Goal: Information Seeking & Learning: Learn about a topic

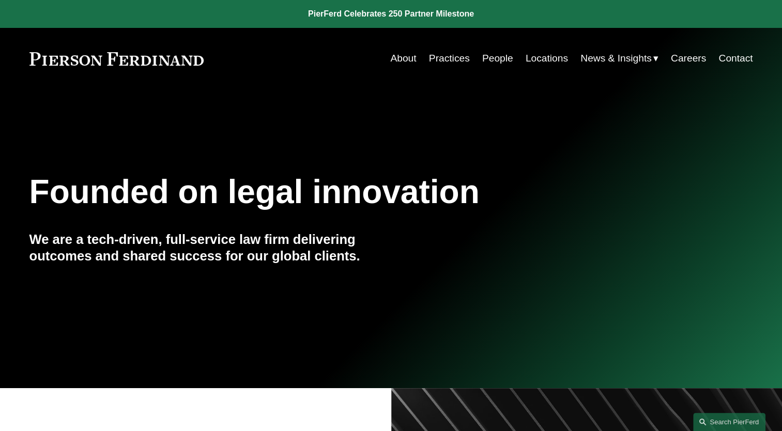
click at [536, 61] on link "Locations" at bounding box center [546, 59] width 42 height 20
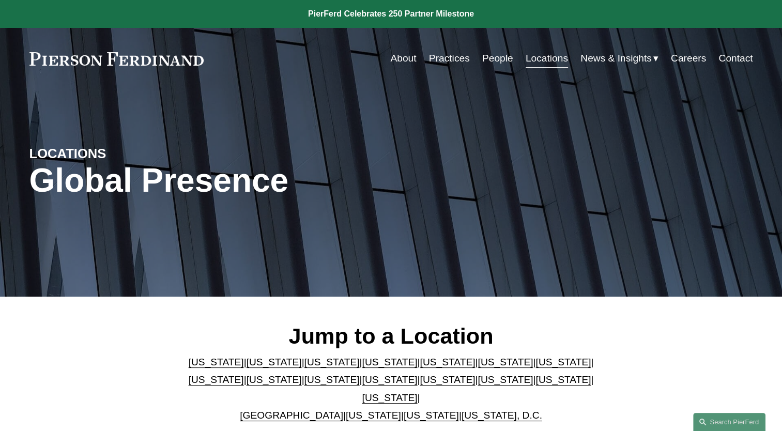
click at [728, 58] on link "Contact" at bounding box center [735, 59] width 34 height 20
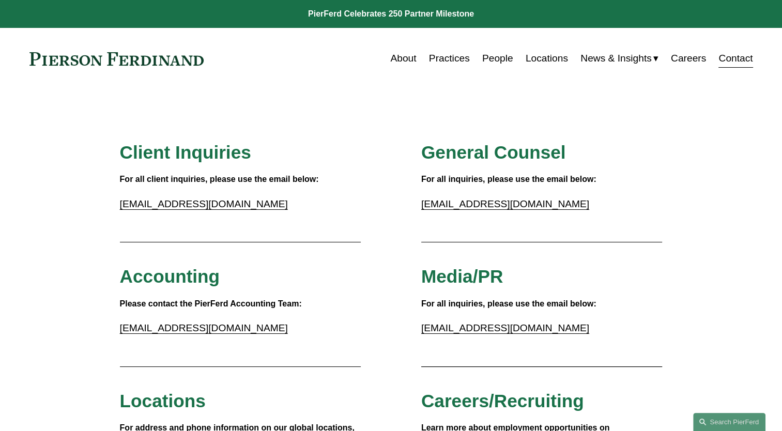
click at [484, 63] on link "People" at bounding box center [497, 59] width 31 height 20
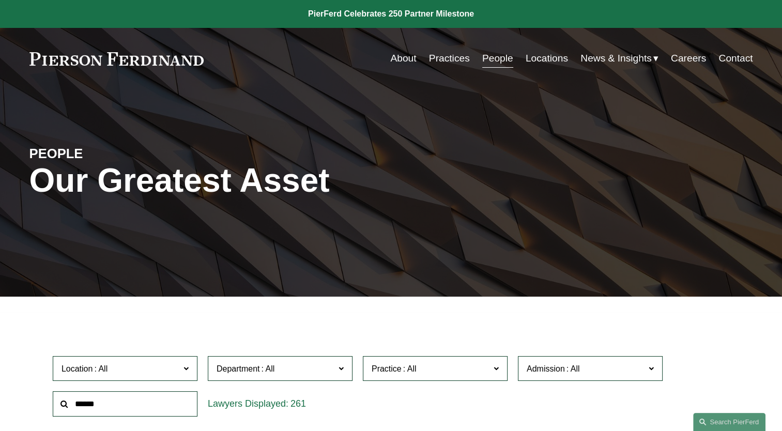
click at [153, 411] on input "text" at bounding box center [125, 403] width 145 height 25
type input "******"
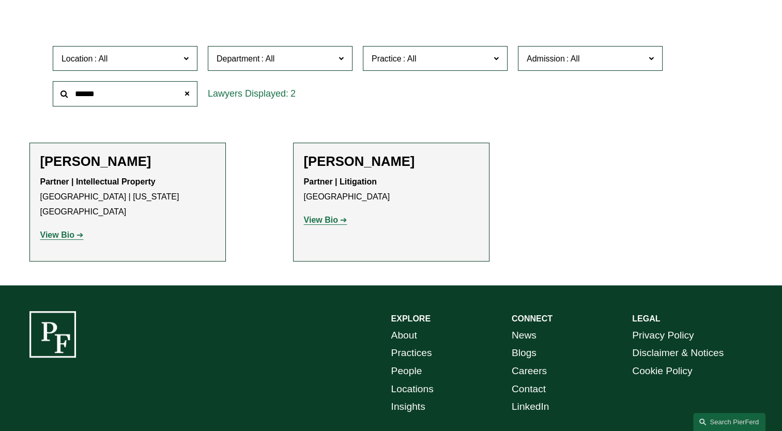
scroll to position [258, 0]
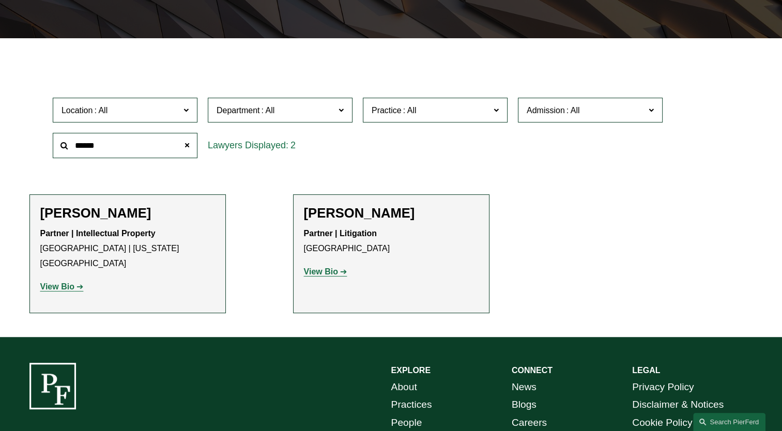
click at [58, 282] on strong "View Bio" at bounding box center [57, 286] width 34 height 9
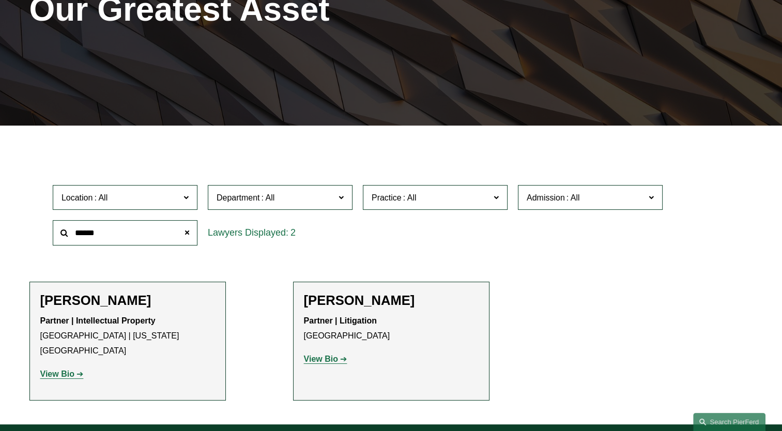
scroll to position [155, 0]
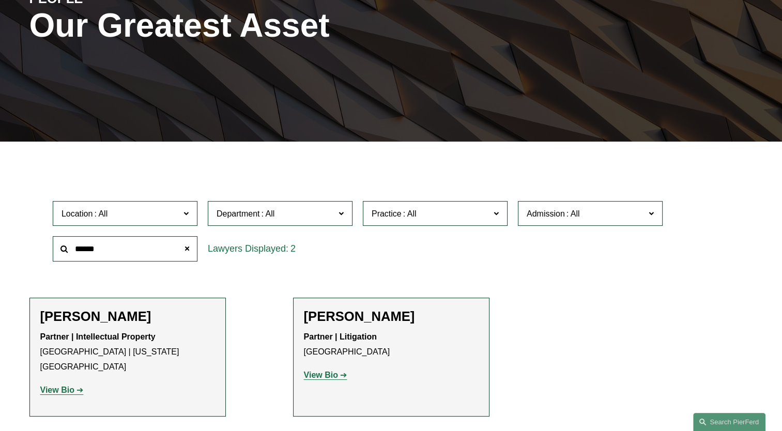
click at [322, 377] on strong "View Bio" at bounding box center [321, 374] width 34 height 9
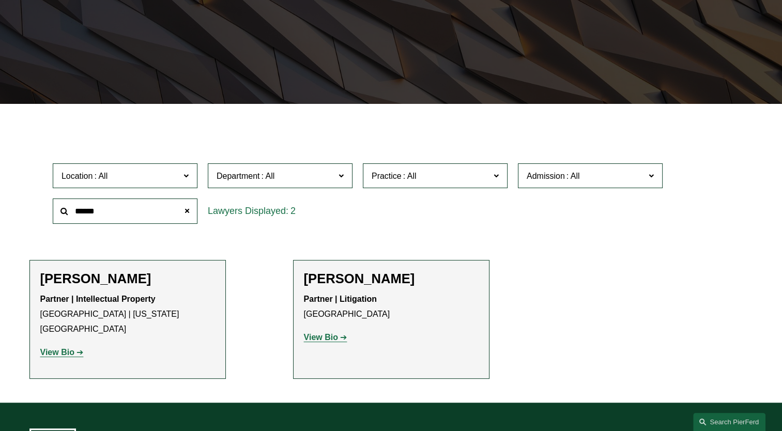
scroll to position [258, 0]
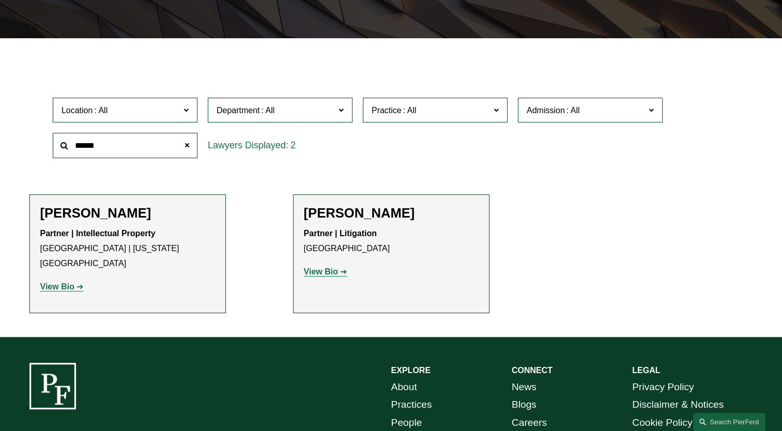
click at [107, 148] on input "******" at bounding box center [125, 145] width 145 height 25
click at [308, 274] on strong "View Bio" at bounding box center [321, 271] width 34 height 9
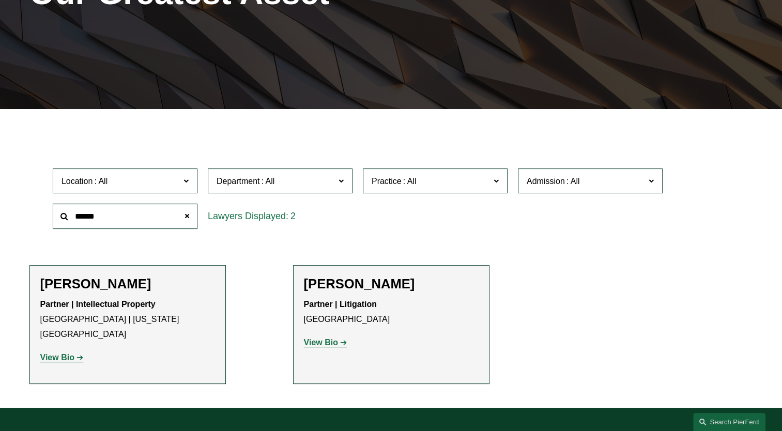
scroll to position [155, 0]
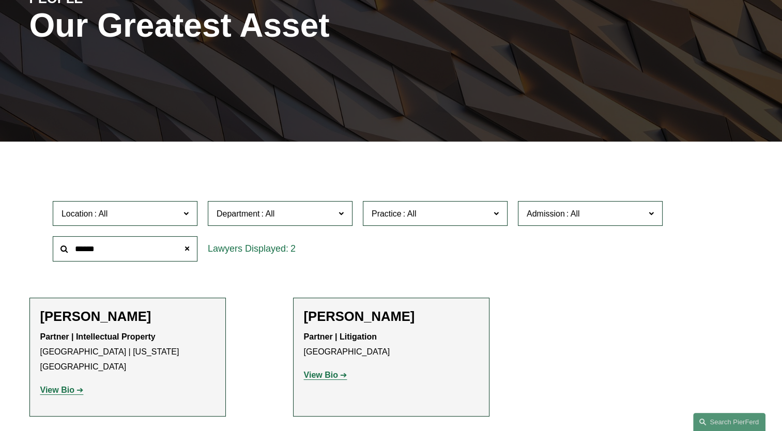
click at [165, 248] on input "******" at bounding box center [125, 248] width 145 height 25
click at [189, 247] on span at bounding box center [187, 249] width 21 height 21
click at [163, 206] on label "Location" at bounding box center [125, 213] width 145 height 25
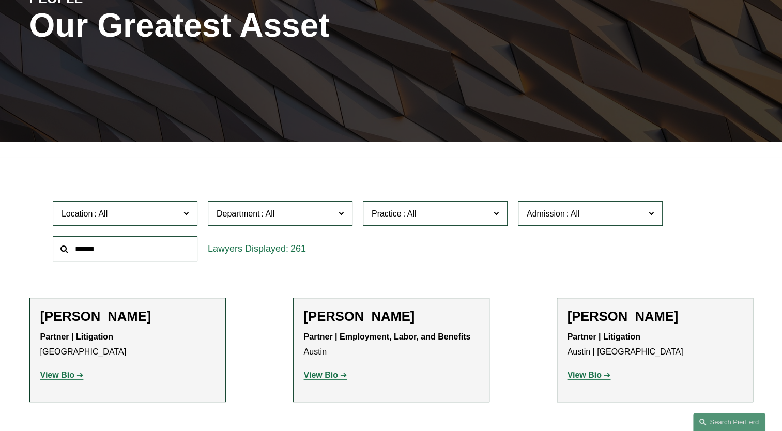
click at [472, 256] on div "Location All Atlanta Austin Boston Charlotte Chicago Cincinnati Cleveland Colum…" at bounding box center [391, 231] width 687 height 71
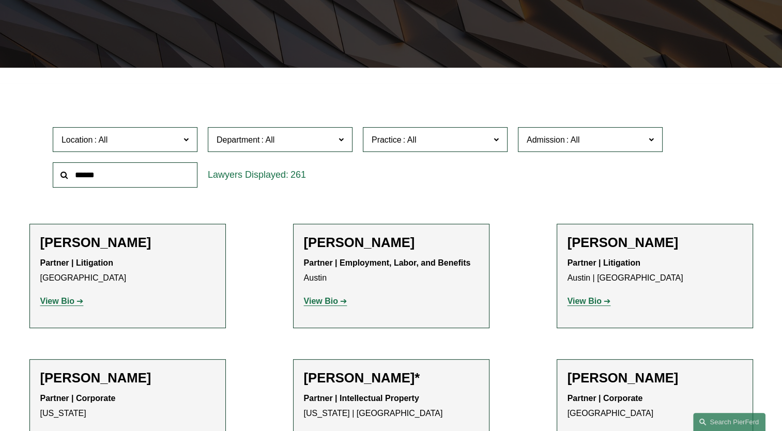
scroll to position [310, 0]
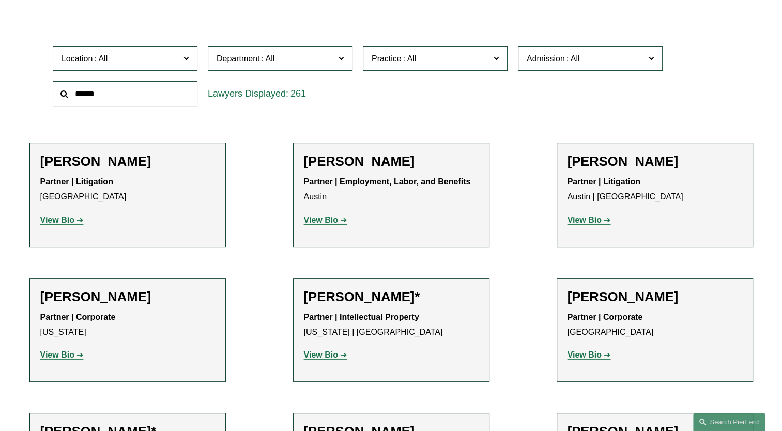
click at [584, 57] on span "Admission" at bounding box center [585, 59] width 118 height 14
click at [0, 0] on link "[US_STATE]" at bounding box center [0, 0] width 0 height 0
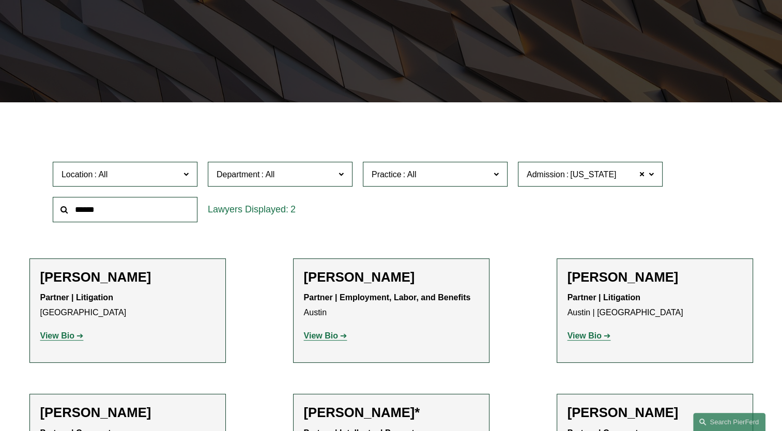
scroll to position [191, 0]
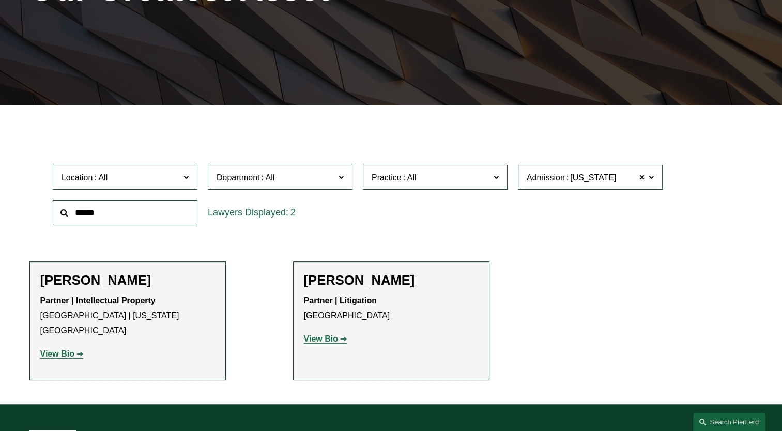
click at [83, 349] on link "View Bio" at bounding box center [61, 353] width 43 height 9
click at [643, 179] on span at bounding box center [642, 176] width 6 height 13
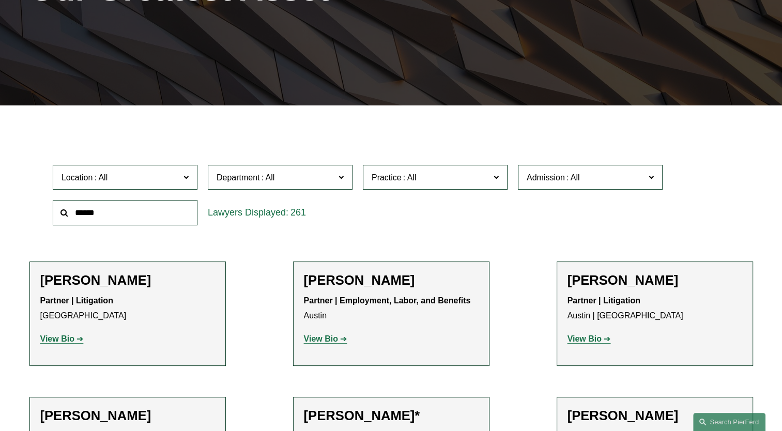
click at [446, 180] on span "Practice" at bounding box center [430, 177] width 118 height 14
click at [0, 0] on link "Executive Compensation and Benefits" at bounding box center [0, 0] width 0 height 0
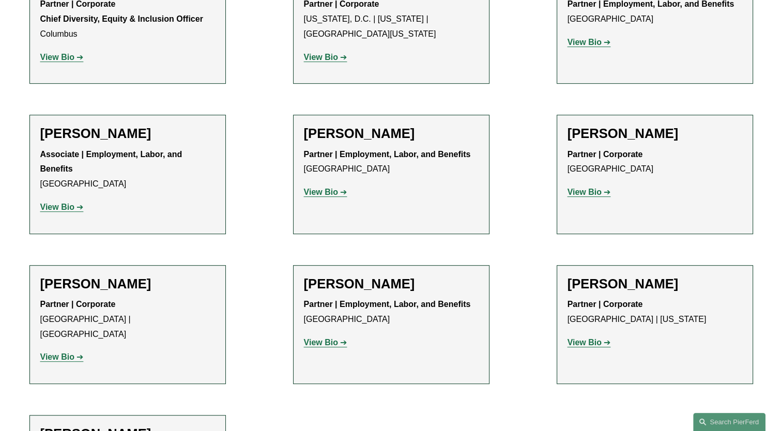
scroll to position [501, 0]
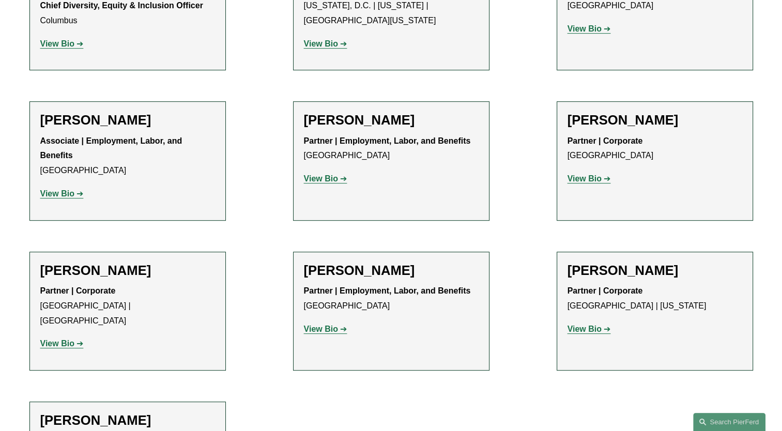
click at [313, 330] on strong "View Bio" at bounding box center [321, 328] width 34 height 9
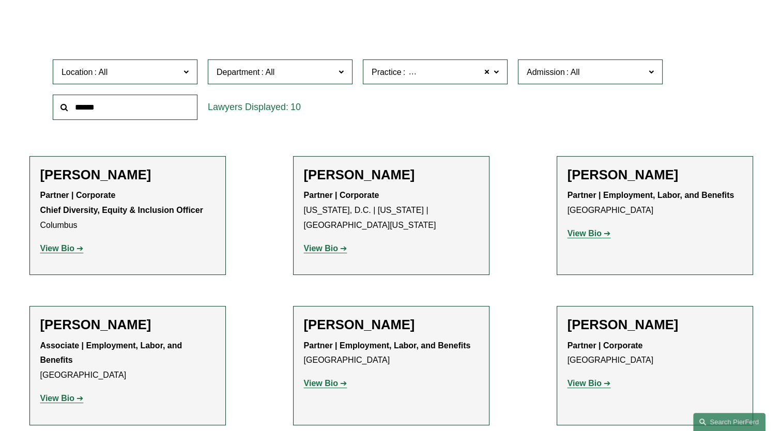
scroll to position [294, 0]
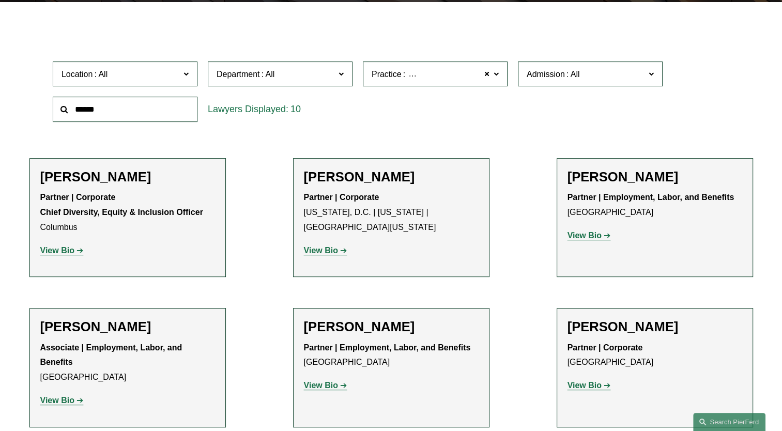
click at [338, 246] on link "View Bio" at bounding box center [325, 250] width 43 height 9
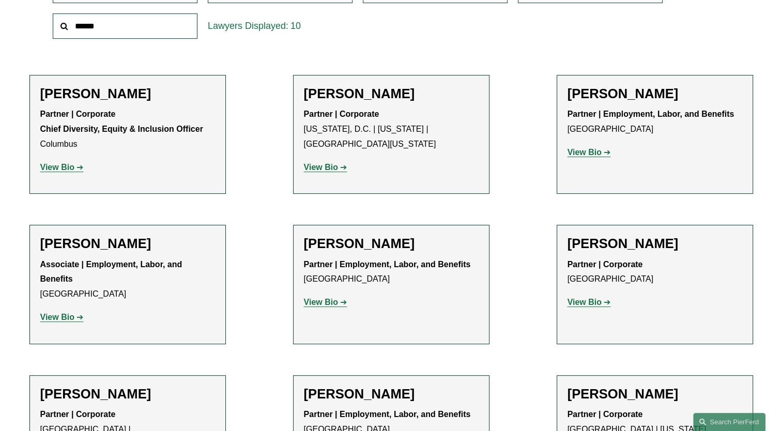
scroll to position [398, 0]
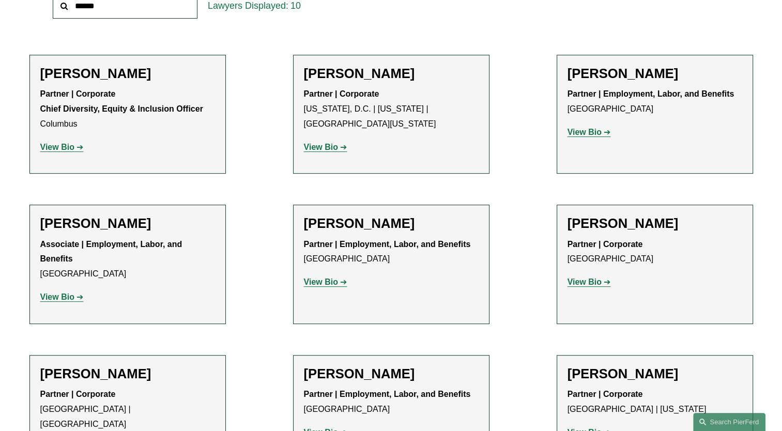
click at [331, 281] on strong "View Bio" at bounding box center [321, 281] width 34 height 9
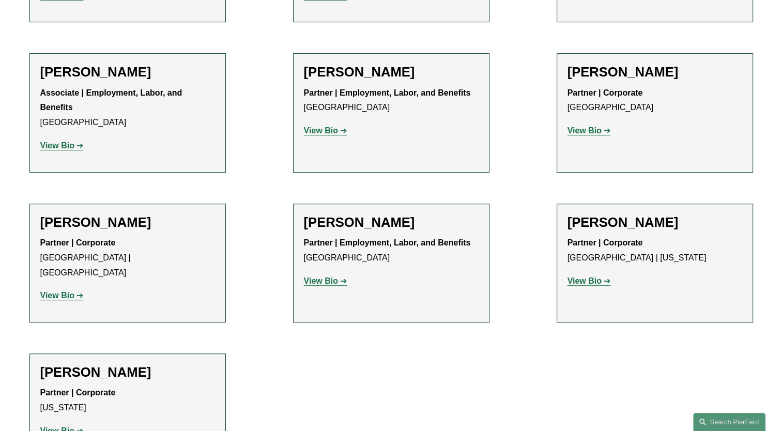
scroll to position [394, 0]
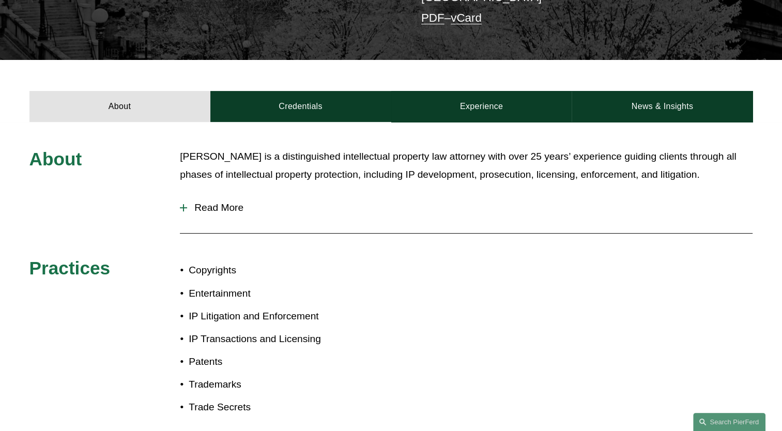
scroll to position [155, 0]
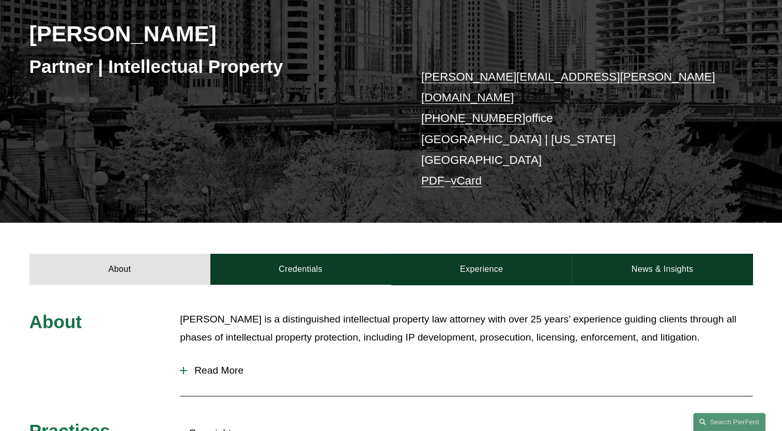
click at [201, 365] on span "Read More" at bounding box center [469, 370] width 565 height 11
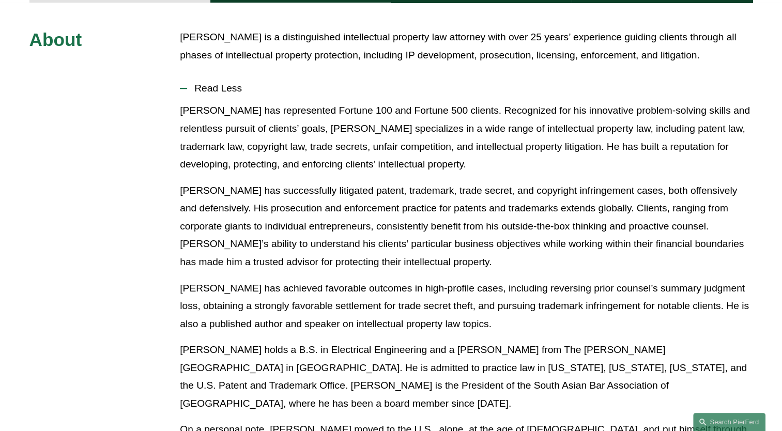
scroll to position [465, 0]
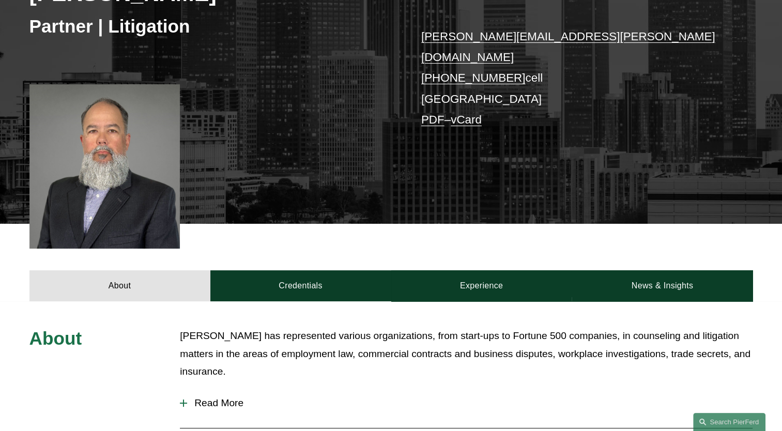
scroll to position [413, 0]
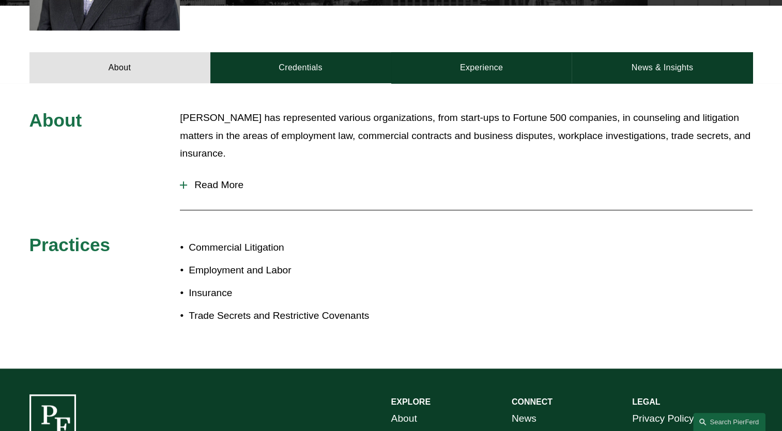
click at [225, 179] on span "Read More" at bounding box center [469, 184] width 565 height 11
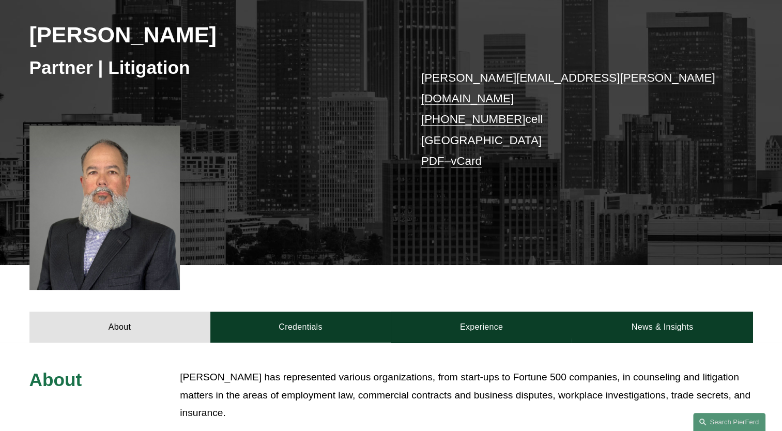
scroll to position [207, 0]
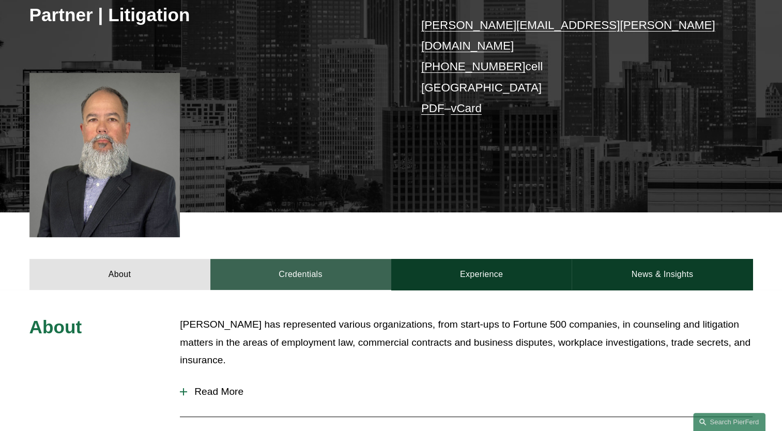
click at [308, 266] on link "Credentials" at bounding box center [300, 274] width 181 height 31
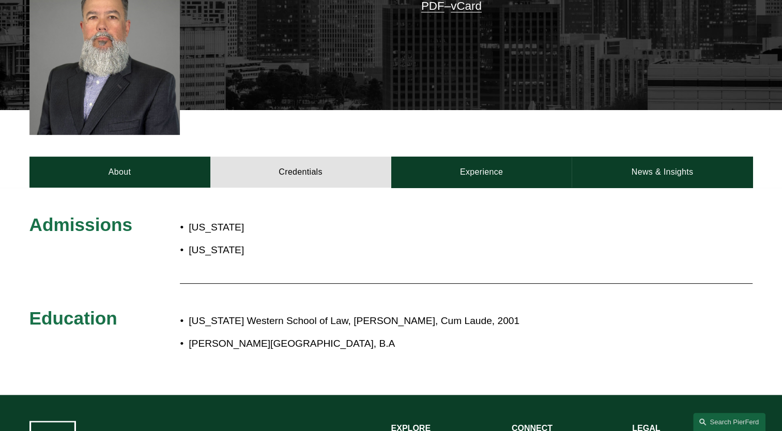
scroll to position [310, 0]
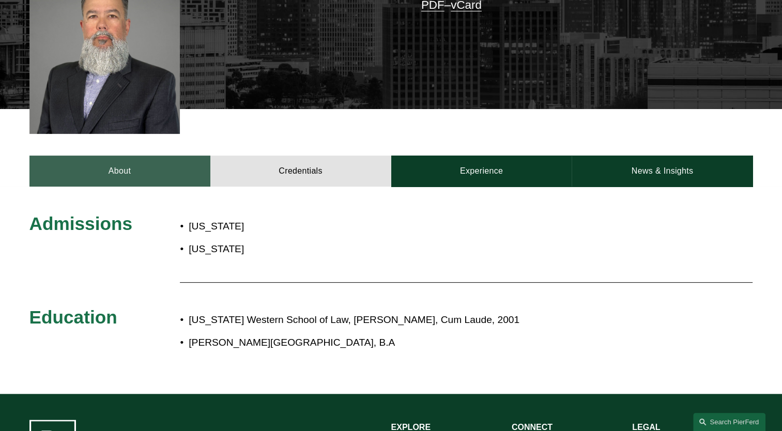
click at [140, 156] on link "About" at bounding box center [119, 171] width 181 height 31
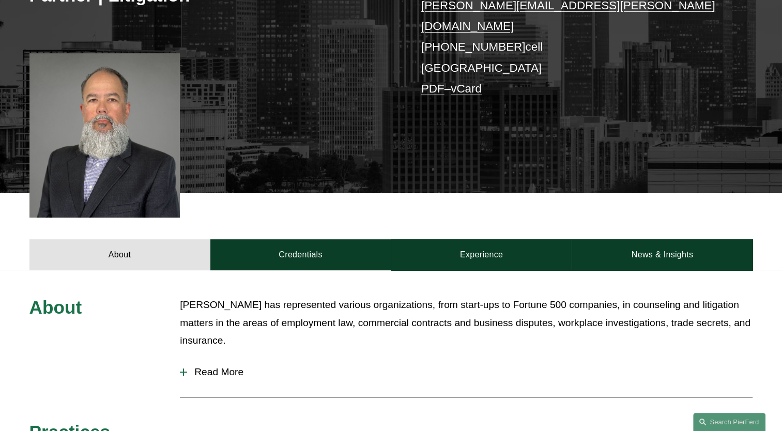
scroll to position [207, 0]
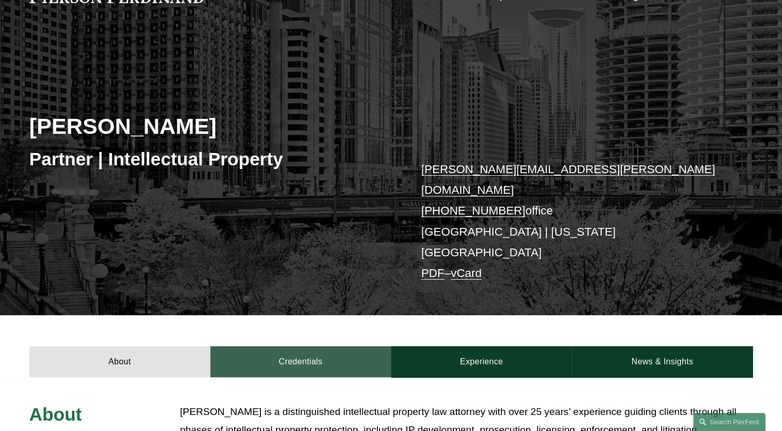
scroll to position [155, 0]
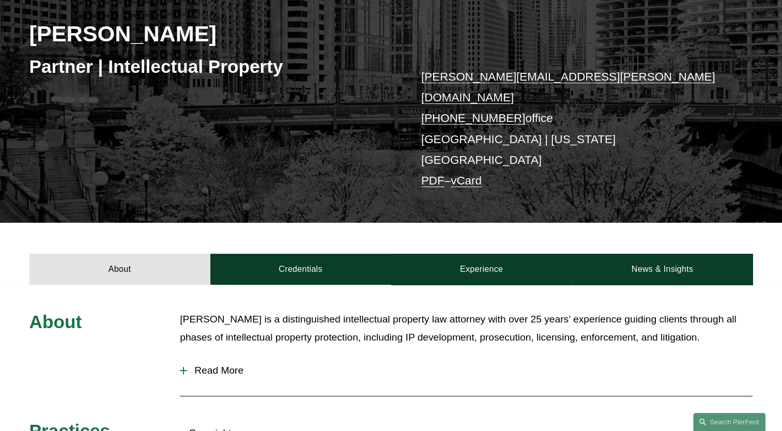
click at [188, 365] on span "Read More" at bounding box center [469, 370] width 565 height 11
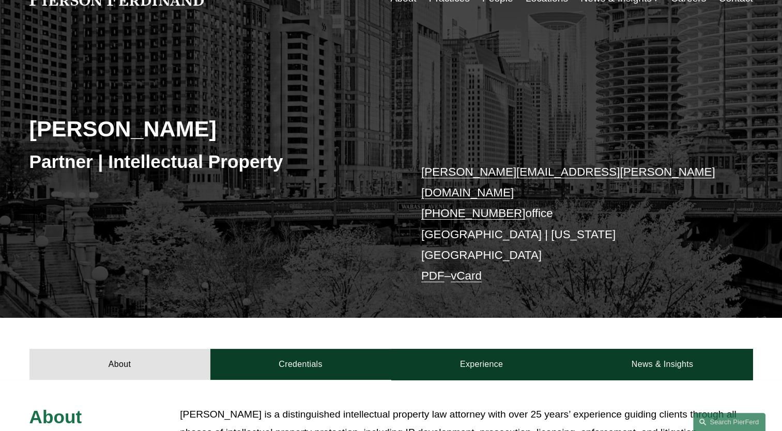
scroll to position [0, 0]
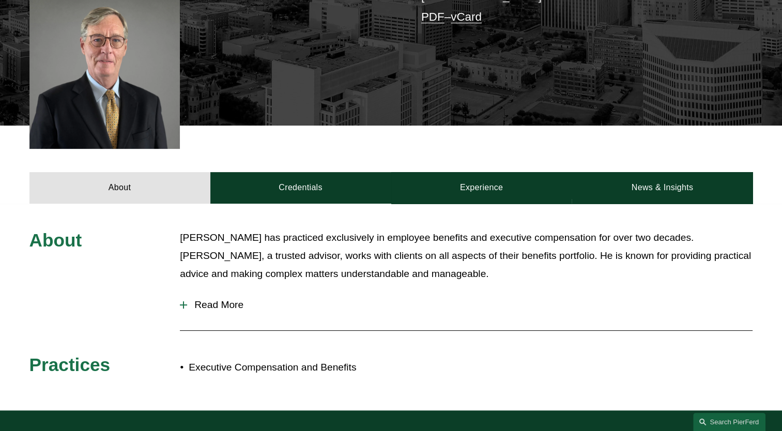
scroll to position [362, 0]
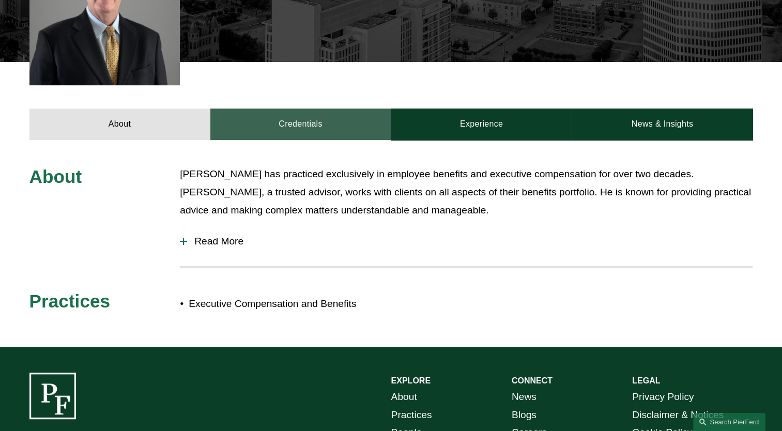
click at [322, 124] on link "Credentials" at bounding box center [300, 123] width 181 height 31
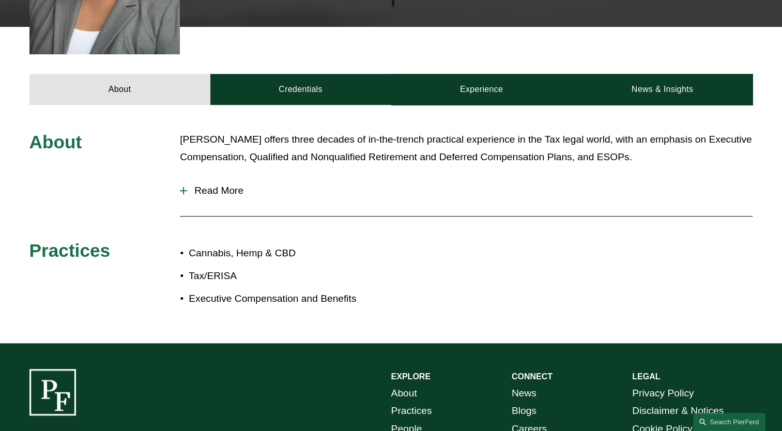
scroll to position [413, 0]
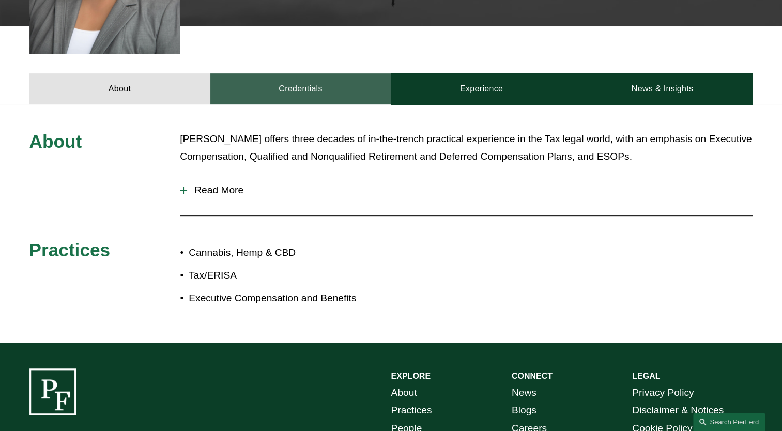
click at [301, 73] on link "Credentials" at bounding box center [300, 88] width 181 height 31
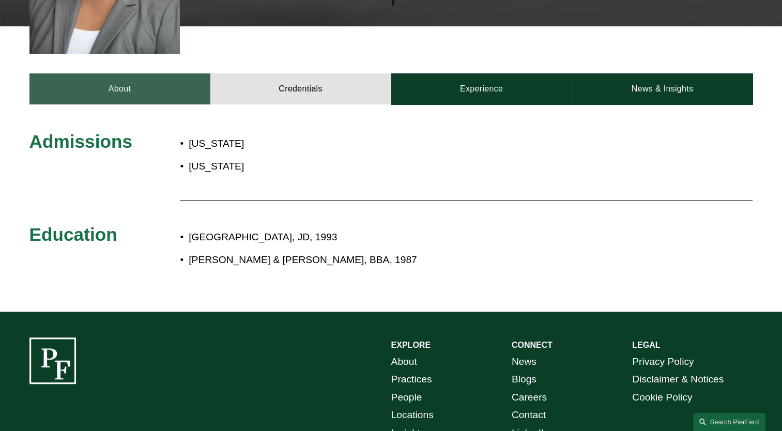
click at [148, 73] on link "About" at bounding box center [119, 88] width 181 height 31
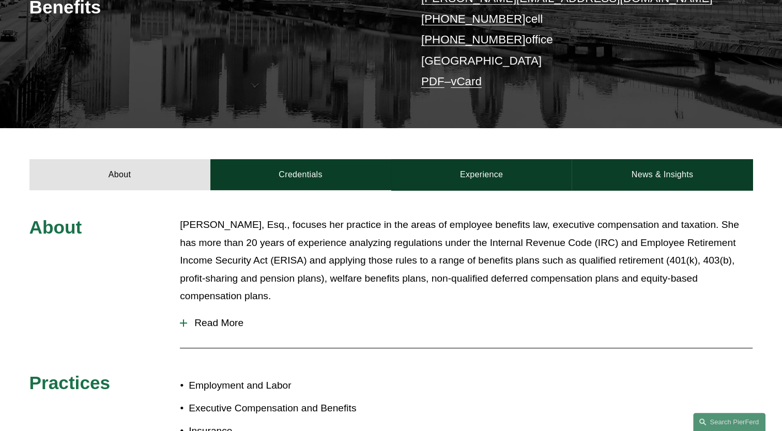
scroll to position [258, 0]
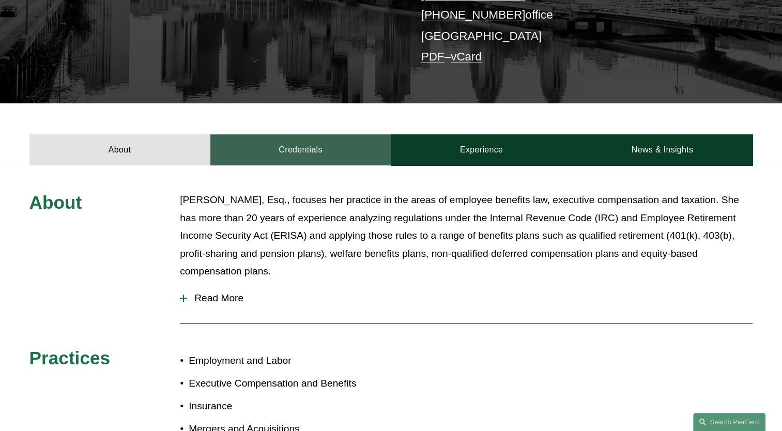
click at [321, 163] on link "Credentials" at bounding box center [300, 149] width 181 height 31
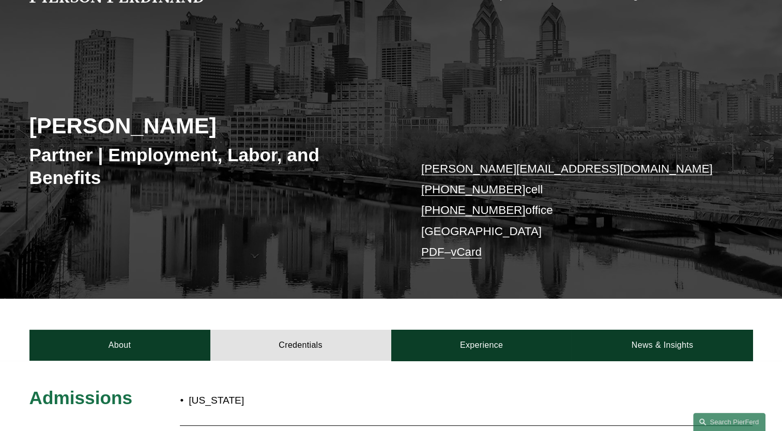
scroll to position [0, 0]
